Goal: Task Accomplishment & Management: Use online tool/utility

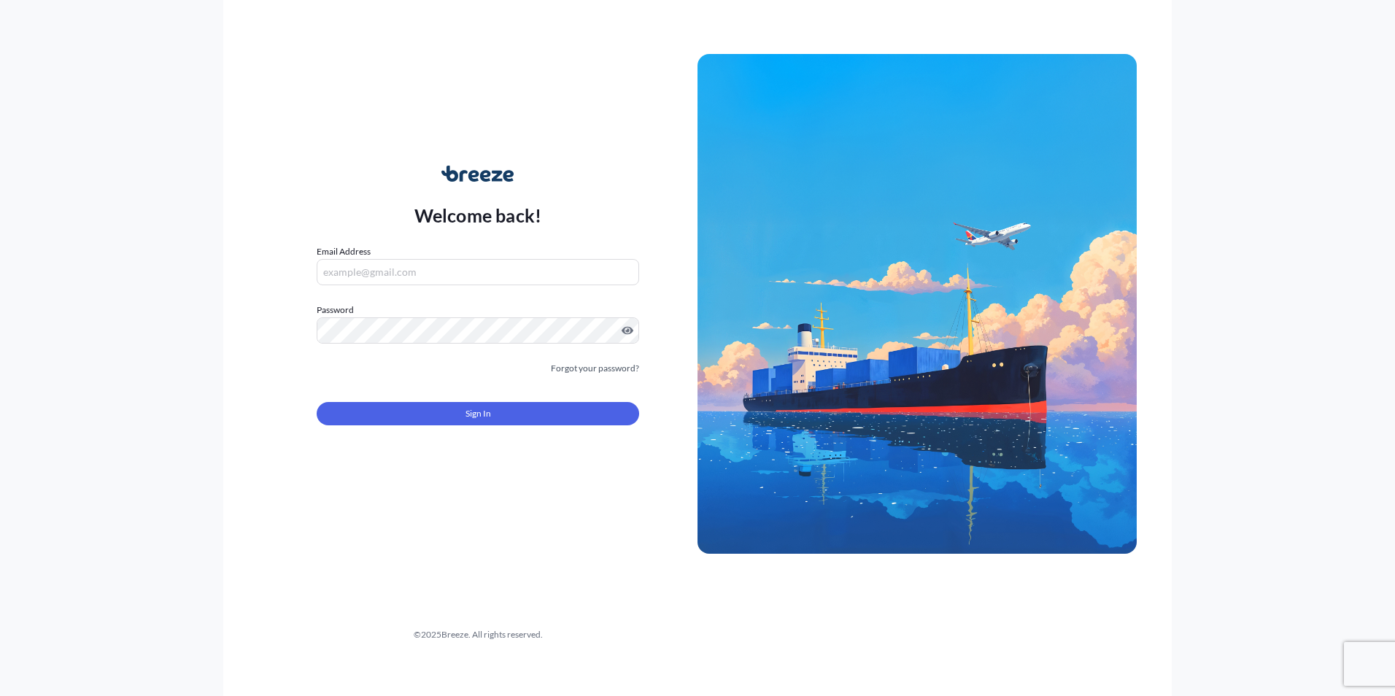
type input "[PERSON_NAME][EMAIL_ADDRESS][PERSON_NAME][DOMAIN_NAME]"
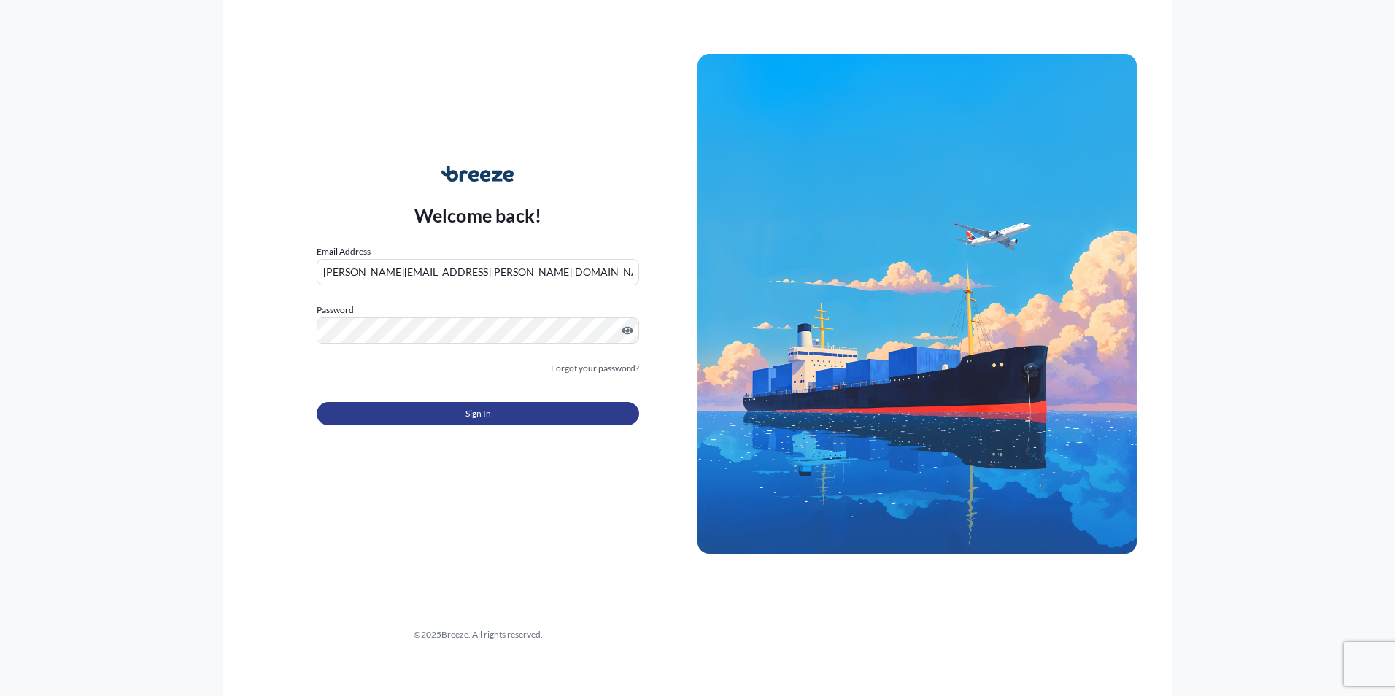
click at [451, 414] on button "Sign In" at bounding box center [478, 413] width 322 height 23
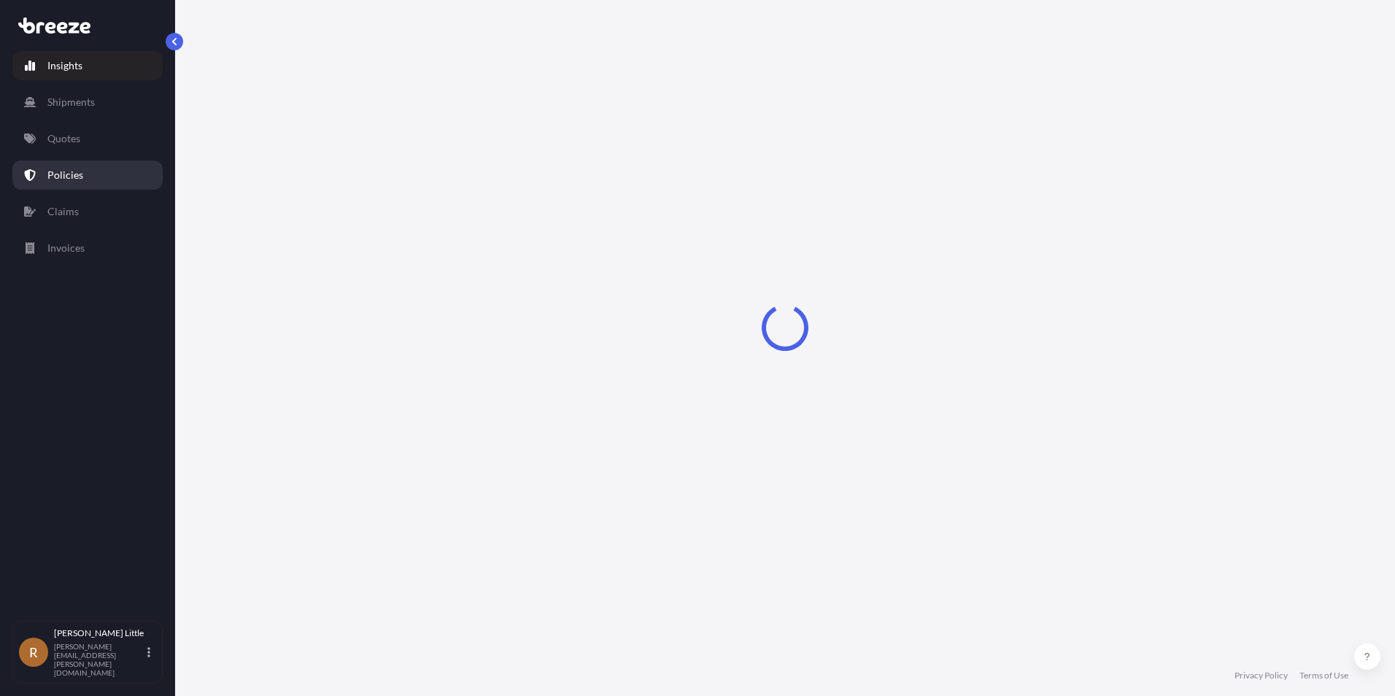
select select "2025"
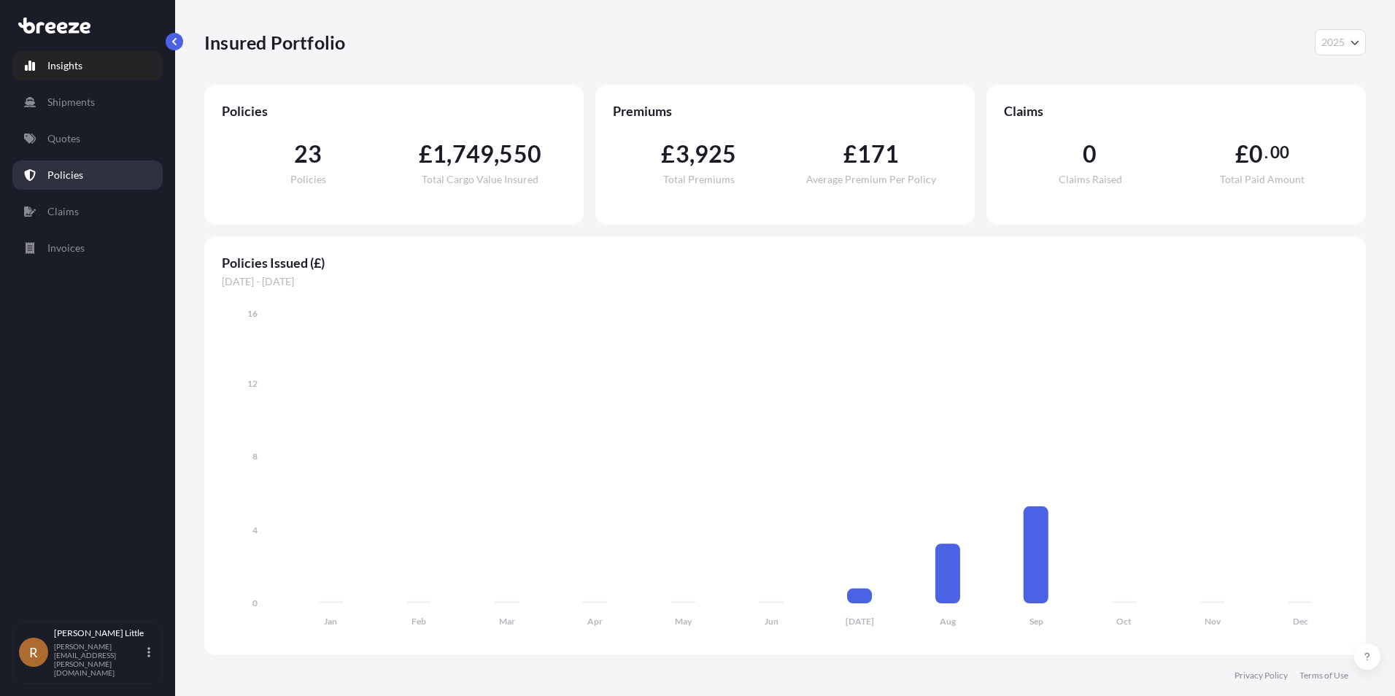
click at [77, 176] on p "Policies" at bounding box center [65, 175] width 36 height 15
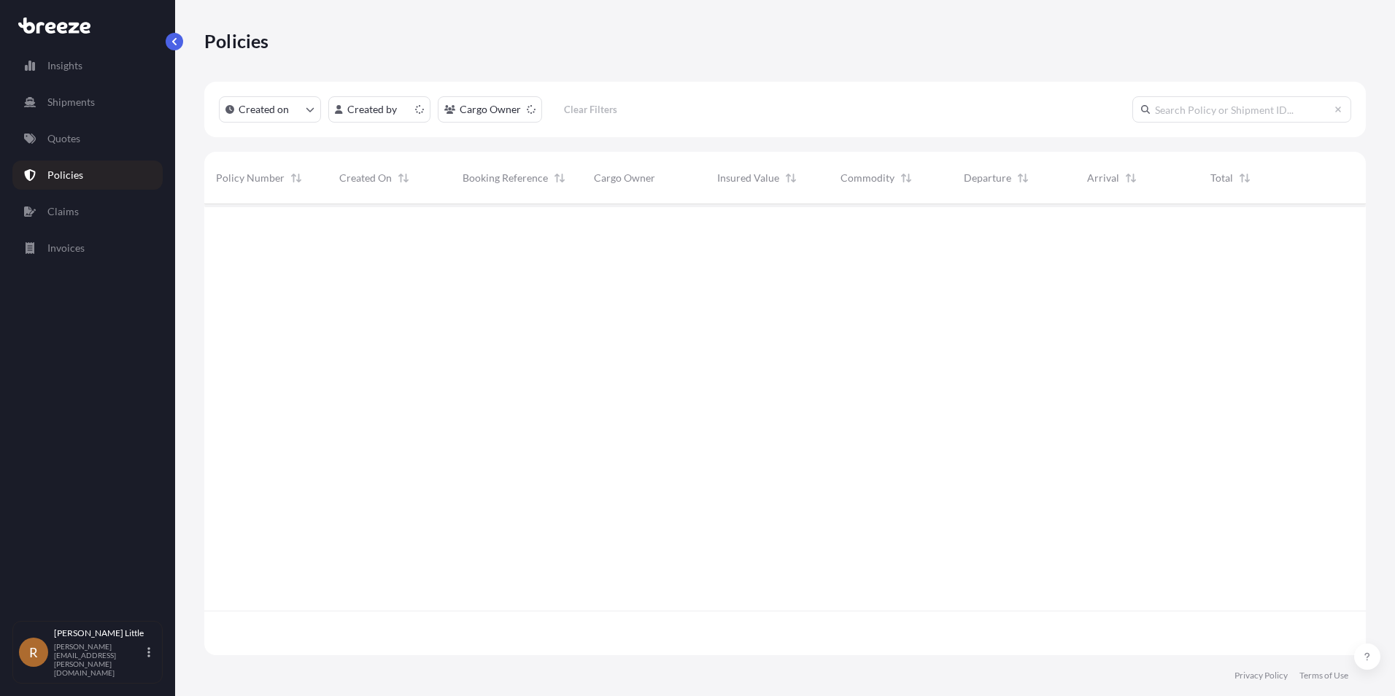
scroll to position [448, 1151]
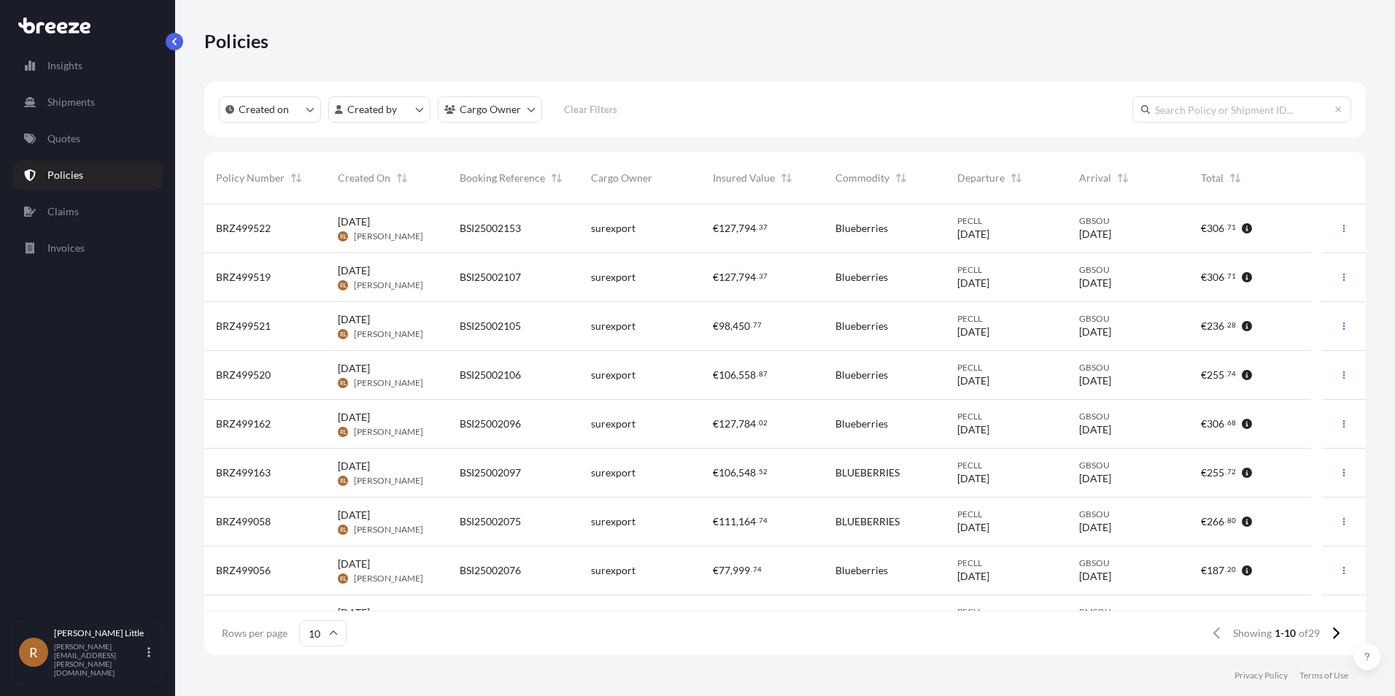
click at [246, 225] on span "BRZ499522" at bounding box center [243, 228] width 55 height 15
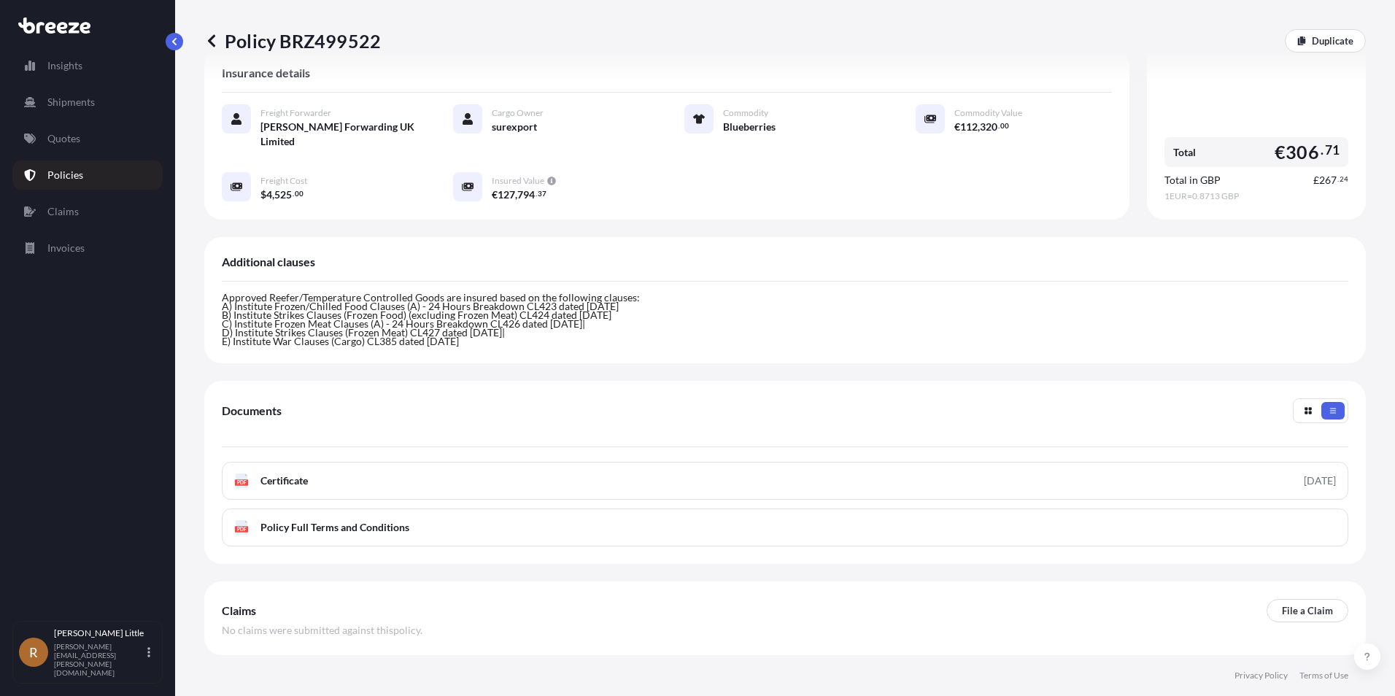
scroll to position [311, 0]
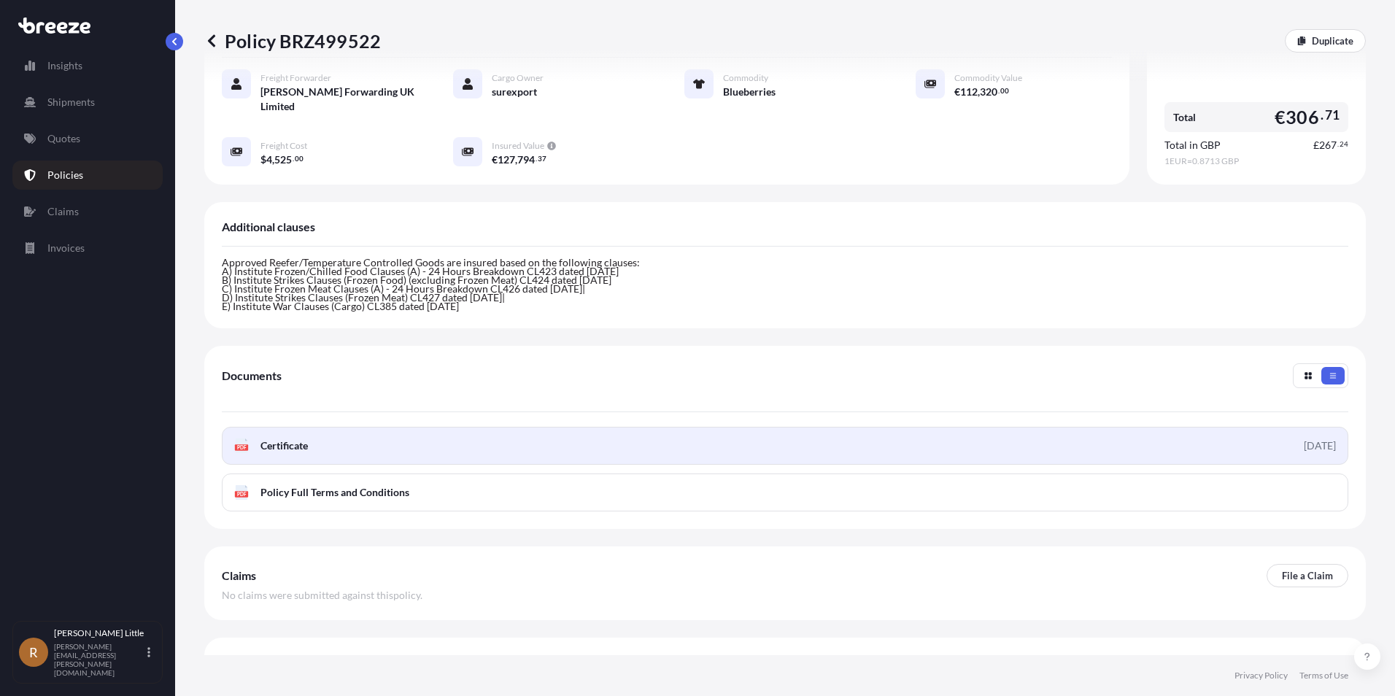
click at [306, 438] on span "Certificate" at bounding box center [283, 445] width 47 height 15
